Goal: Task Accomplishment & Management: Use online tool/utility

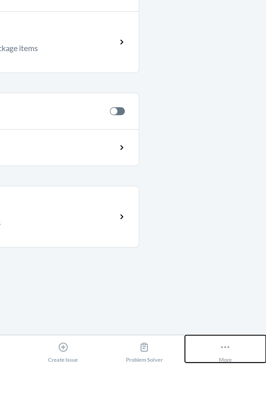
click at [249, 392] on button "More" at bounding box center [244, 384] width 44 height 15
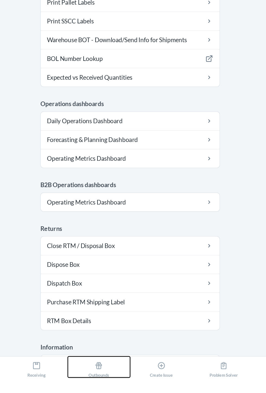
click at [100, 392] on button "Outbounds" at bounding box center [111, 384] width 44 height 15
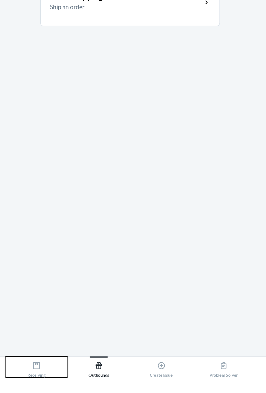
click at [57, 392] on button "Receiving" at bounding box center [66, 384] width 44 height 15
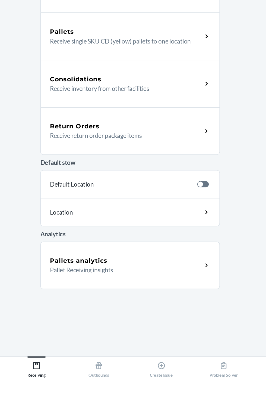
click at [227, 136] on main "NEW! Select your preferred language. NUEVO! ¡Seleccione su idioma preferido. Vi…" at bounding box center [133, 202] width 266 height 348
click at [109, 392] on div "Outbounds" at bounding box center [110, 385] width 15 height 14
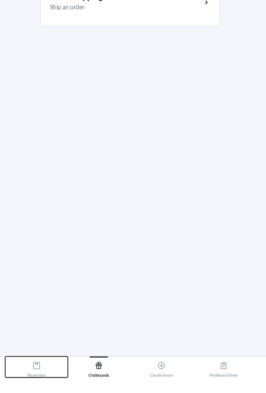
click at [57, 392] on button "Receiving" at bounding box center [66, 384] width 44 height 15
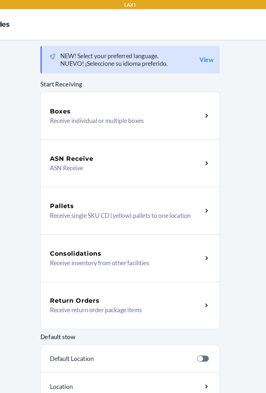
click at [156, 120] on p "ASN Receive" at bounding box center [128, 119] width 104 height 7
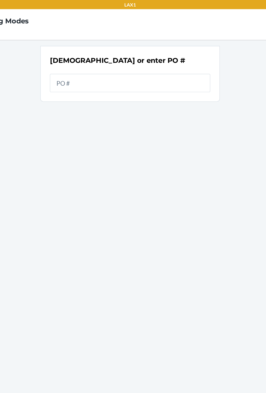
click at [167, 59] on input "text" at bounding box center [133, 58] width 114 height 13
click at [161, 61] on input "text" at bounding box center [133, 58] width 114 height 13
type input "9926028"
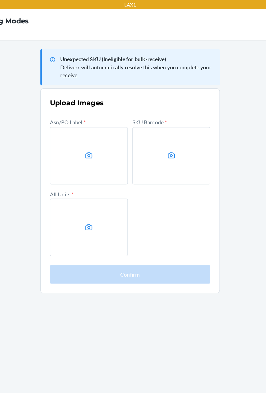
click at [99, 117] on label at bounding box center [103, 110] width 55 height 41
click at [0, 0] on input "file" at bounding box center [0, 0] width 0 height 0
click at [174, 108] on label at bounding box center [162, 110] width 55 height 41
click at [0, 0] on input "file" at bounding box center [0, 0] width 0 height 0
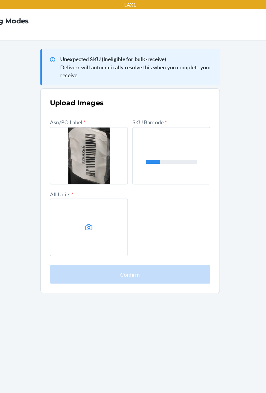
click at [86, 166] on label at bounding box center [103, 161] width 55 height 41
click at [0, 0] on input "file" at bounding box center [0, 0] width 0 height 0
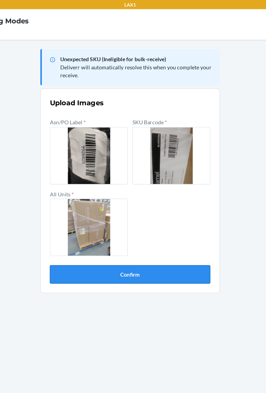
click at [168, 200] on button "Confirm" at bounding box center [133, 194] width 114 height 13
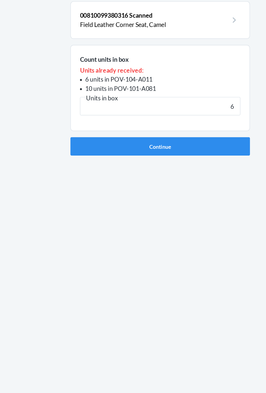
type input "6"
click at [69, 177] on button "Continue" at bounding box center [133, 183] width 128 height 13
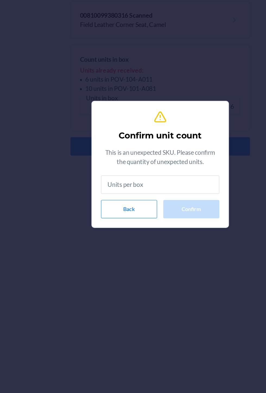
type input "6"
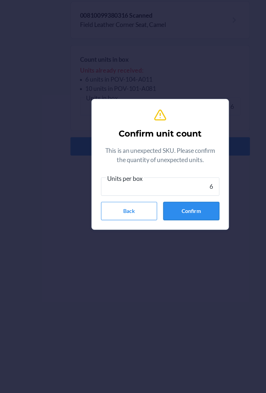
click at [166, 226] on button "Confirm" at bounding box center [155, 229] width 40 height 13
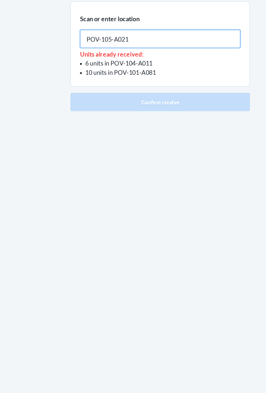
type input "POV-105-A021"
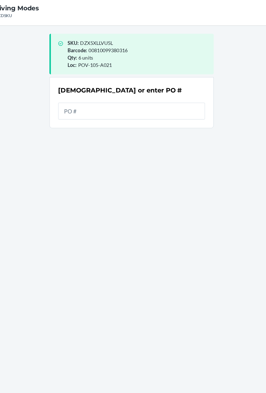
click at [162, 97] on input "text" at bounding box center [133, 94] width 114 height 13
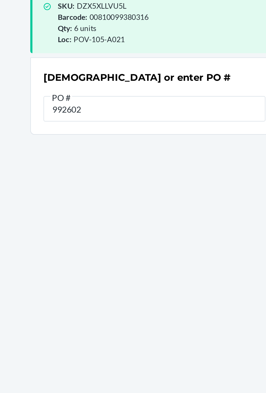
type input "9926028"
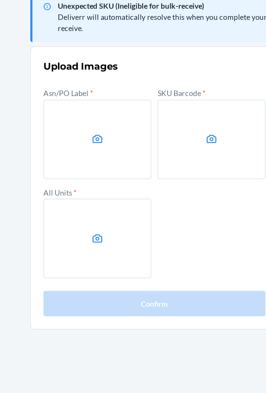
click at [89, 116] on label at bounding box center [103, 110] width 55 height 41
click at [0, 0] on input "file" at bounding box center [0, 0] width 0 height 0
click at [164, 96] on label at bounding box center [162, 110] width 55 height 41
click at [0, 0] on input "file" at bounding box center [0, 0] width 0 height 0
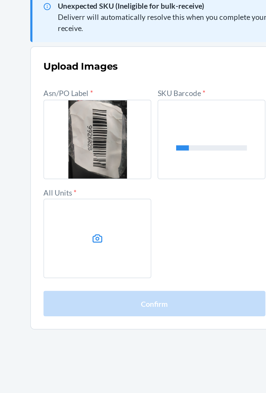
click at [113, 169] on label at bounding box center [103, 161] width 55 height 41
click at [0, 0] on input "file" at bounding box center [0, 0] width 0 height 0
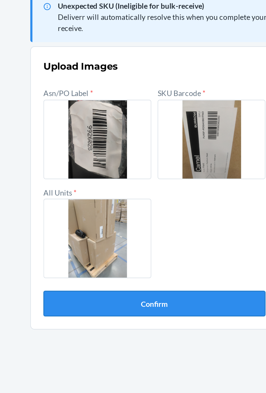
click at [97, 198] on button "Confirm" at bounding box center [133, 194] width 114 height 13
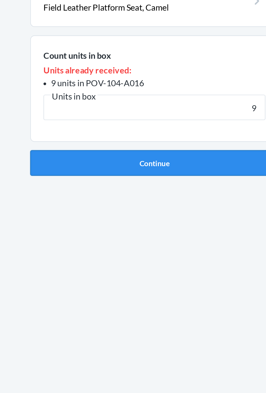
type input "9"
click at [171, 181] on button "Continue" at bounding box center [133, 177] width 128 height 13
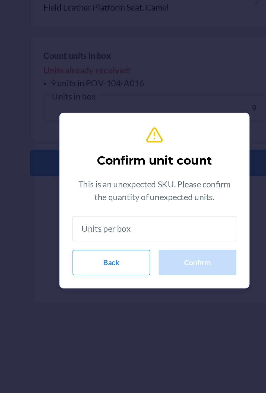
type input "9"
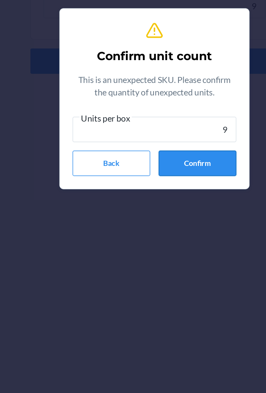
click at [164, 236] on button "Confirm" at bounding box center [155, 229] width 40 height 13
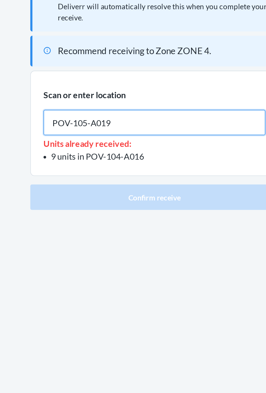
type input "POV-105-A019"
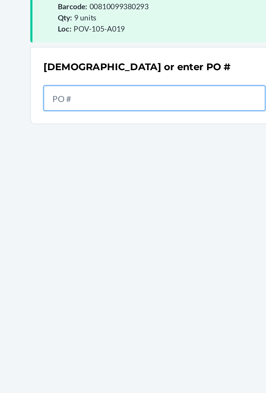
click at [147, 93] on input "text" at bounding box center [133, 94] width 114 height 13
click at [158, 96] on input "text" at bounding box center [133, 94] width 114 height 13
type input "9926028"
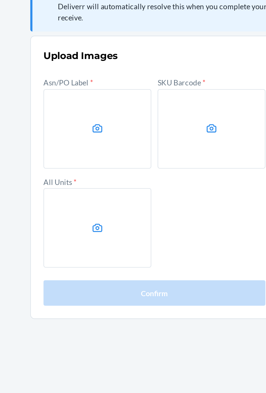
click at [85, 108] on label at bounding box center [103, 110] width 55 height 41
click at [0, 0] on input "file" at bounding box center [0, 0] width 0 height 0
click at [157, 103] on label at bounding box center [162, 110] width 55 height 41
click at [0, 0] on input "file" at bounding box center [0, 0] width 0 height 0
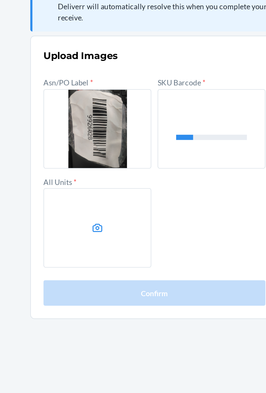
click at [92, 165] on label at bounding box center [103, 161] width 55 height 41
click at [0, 0] on input "file" at bounding box center [0, 0] width 0 height 0
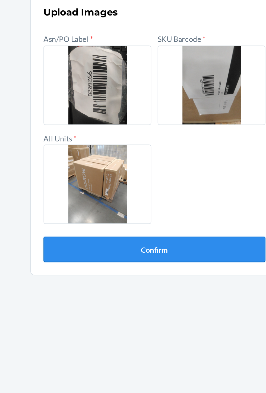
click at [87, 200] on button "Confirm" at bounding box center [133, 194] width 114 height 13
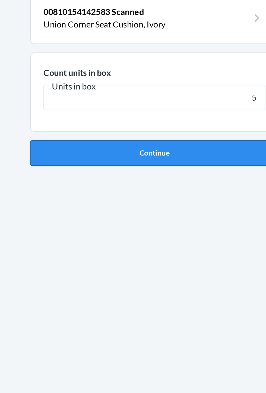
type input "5"
click at [172, 147] on button "Continue" at bounding box center [133, 145] width 128 height 13
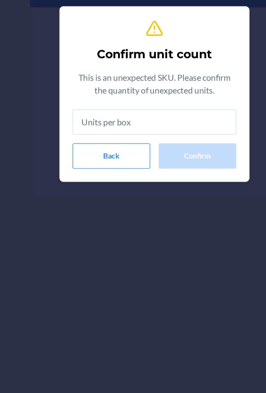
type input "5"
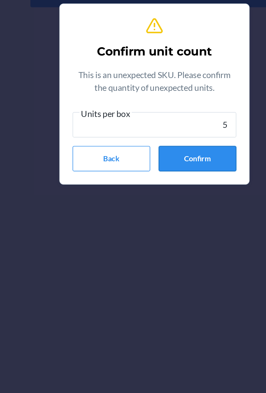
click at [168, 231] on button "Confirm" at bounding box center [155, 229] width 40 height 13
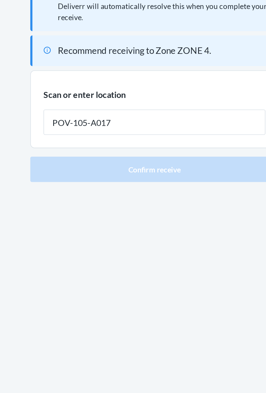
type input "POV-105-A017"
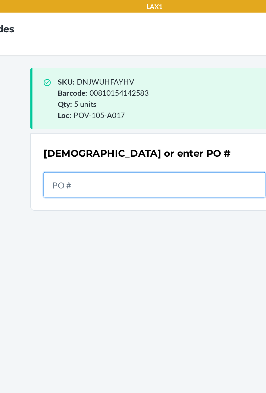
click at [161, 100] on input "text" at bounding box center [133, 94] width 114 height 13
click at [164, 96] on input "text" at bounding box center [133, 94] width 114 height 13
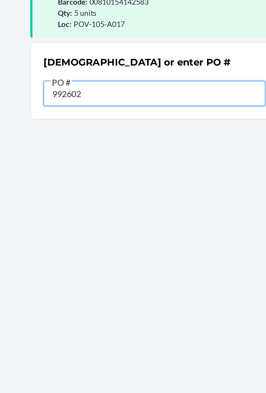
type input "9926028"
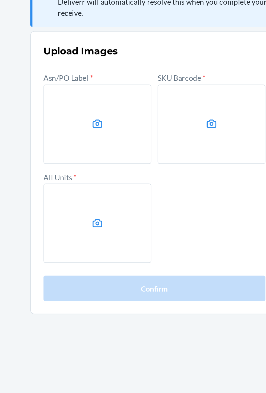
click at [114, 117] on label at bounding box center [103, 110] width 55 height 41
click at [0, 0] on input "file" at bounding box center [0, 0] width 0 height 0
click at [173, 114] on label at bounding box center [162, 110] width 55 height 41
click at [0, 0] on input "file" at bounding box center [0, 0] width 0 height 0
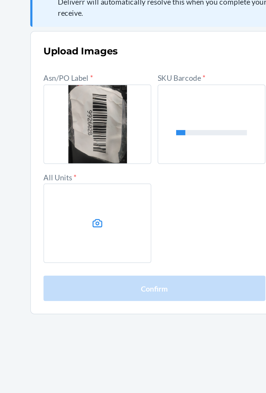
click at [113, 168] on label at bounding box center [103, 161] width 55 height 41
click at [0, 0] on input "file" at bounding box center [0, 0] width 0 height 0
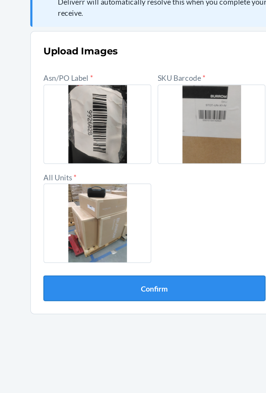
click at [92, 195] on button "Confirm" at bounding box center [133, 194] width 114 height 13
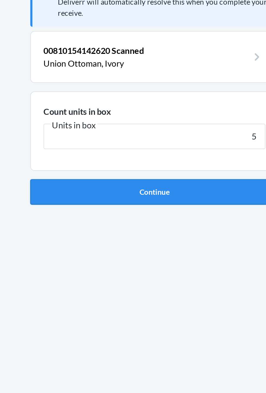
type input "5"
click at [163, 148] on button "Continue" at bounding box center [133, 145] width 128 height 13
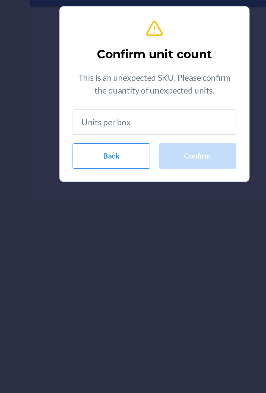
type input "5"
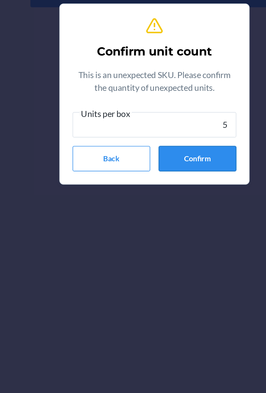
click at [163, 233] on button "Confirm" at bounding box center [155, 229] width 40 height 13
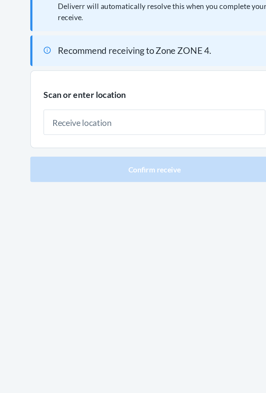
click at [138, 117] on section "Scan or enter location" at bounding box center [133, 101] width 128 height 40
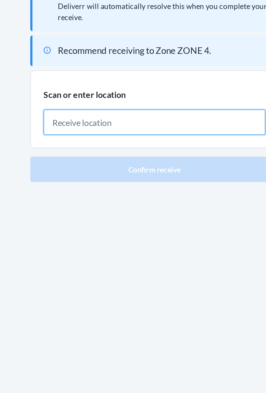
click at [148, 109] on input "text" at bounding box center [133, 107] width 114 height 13
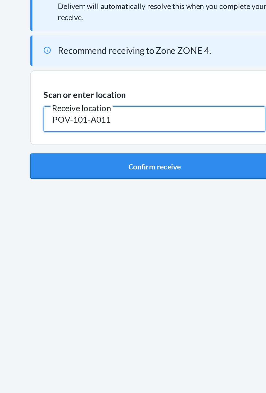
type input "POV-101-A011"
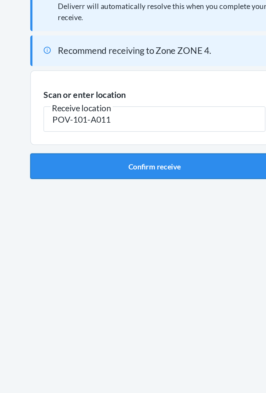
click at [160, 131] on button "Confirm receive" at bounding box center [133, 129] width 128 height 13
